Goal: Task Accomplishment & Management: Complete application form

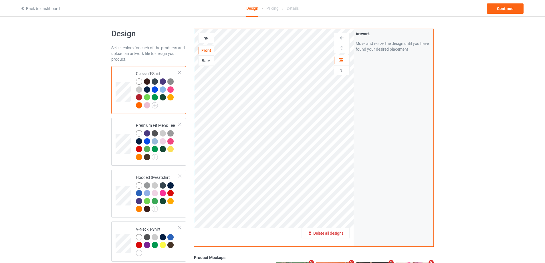
click at [339, 233] on span "Delete all designs" at bounding box center [328, 233] width 30 height 5
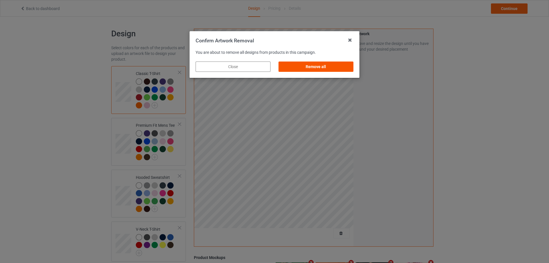
click at [320, 68] on div "Remove all" at bounding box center [316, 66] width 75 height 10
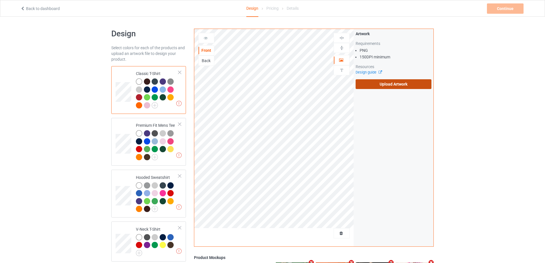
click at [363, 87] on label "Upload Artwork" at bounding box center [394, 84] width 76 height 10
click at [0, 0] on input "Upload Artwork" at bounding box center [0, 0] width 0 height 0
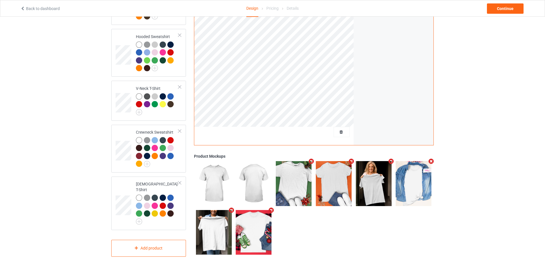
scroll to position [55, 0]
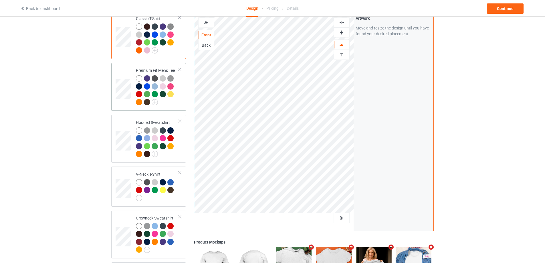
click at [126, 67] on td at bounding box center [124, 86] width 17 height 43
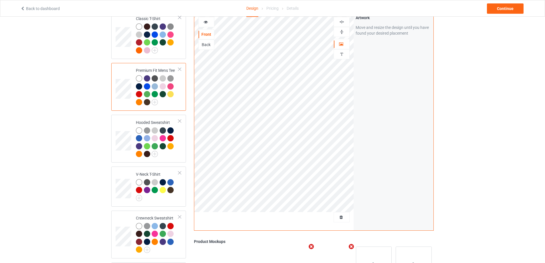
scroll to position [141, 0]
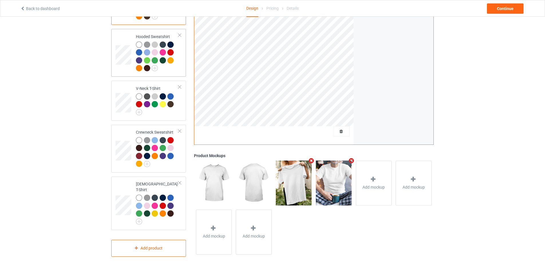
click at [121, 39] on td at bounding box center [124, 52] width 17 height 43
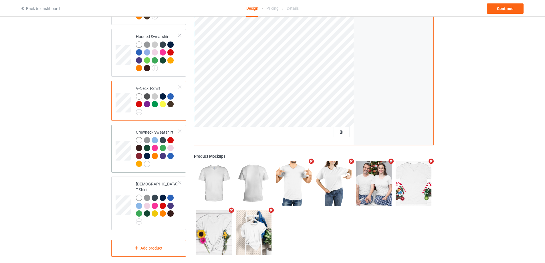
click at [124, 131] on td at bounding box center [124, 148] width 17 height 43
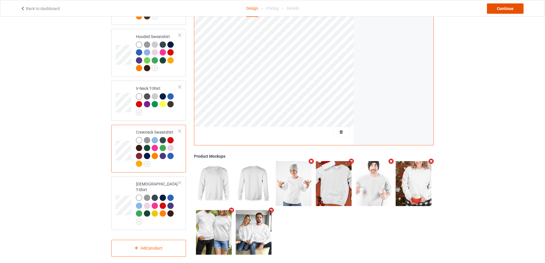
click at [507, 10] on div "Continue" at bounding box center [505, 8] width 37 height 10
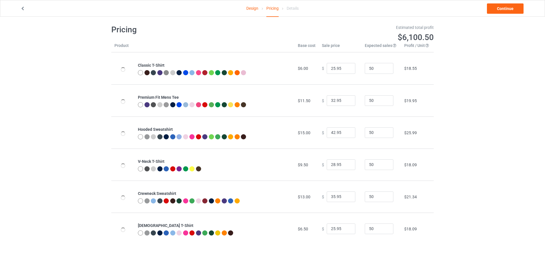
scroll to position [17, 0]
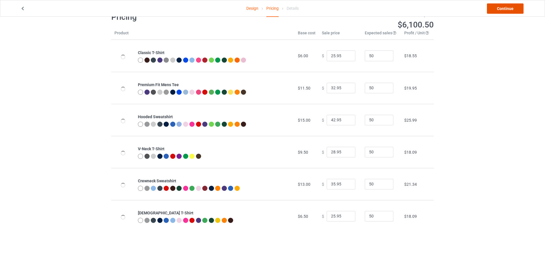
click at [495, 8] on link "Continue" at bounding box center [505, 8] width 37 height 10
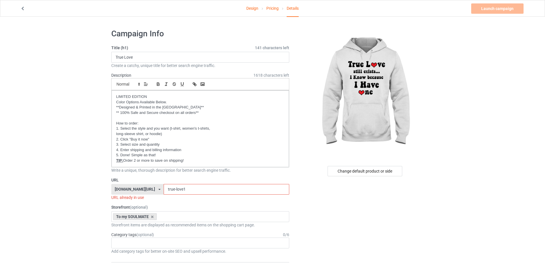
click at [195, 186] on input "true-love1" at bounding box center [226, 189] width 125 height 11
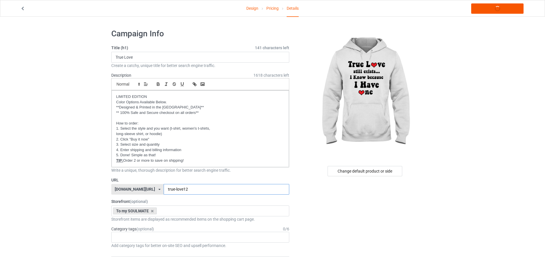
type input "true-love12"
click at [486, 11] on link "Launch campaign" at bounding box center [497, 8] width 52 height 10
